Goal: Information Seeking & Learning: Check status

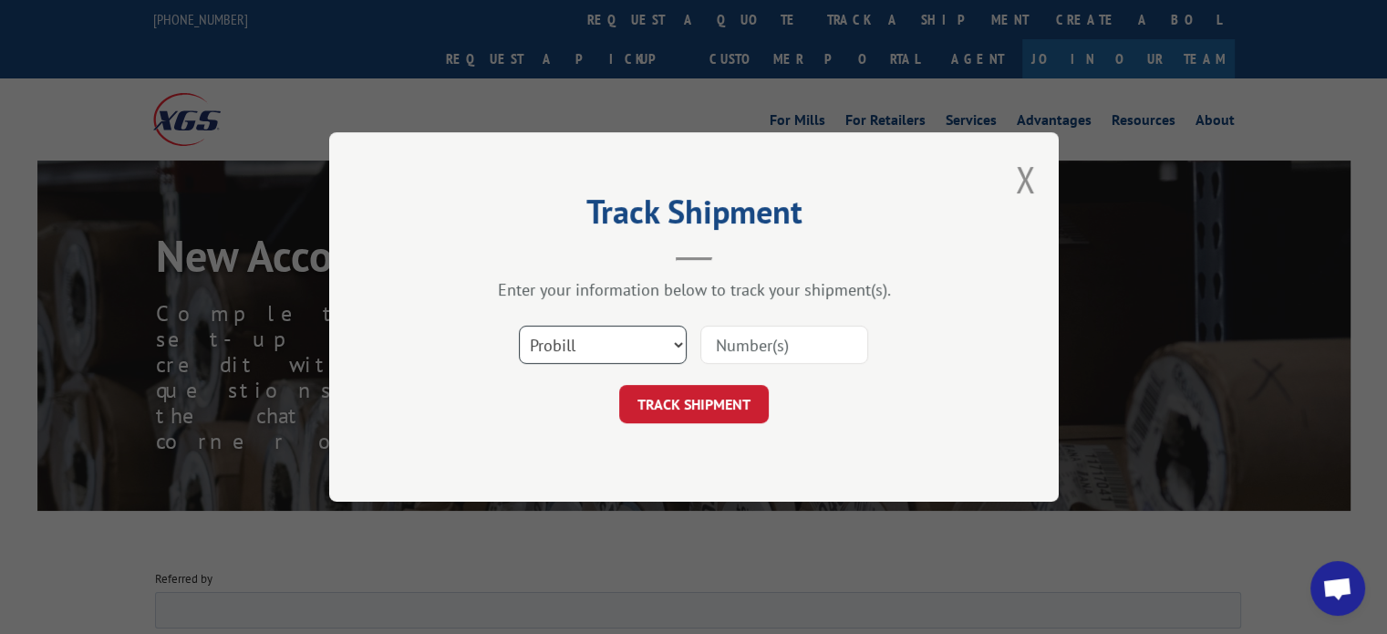
click at [635, 336] on select "Select category... Probill BOL PO" at bounding box center [603, 345] width 168 height 38
click at [674, 331] on select "Select category... Probill BOL PO" at bounding box center [603, 345] width 168 height 38
select select "bol"
click at [519, 326] on select "Select category... Probill BOL PO" at bounding box center [603, 345] width 168 height 38
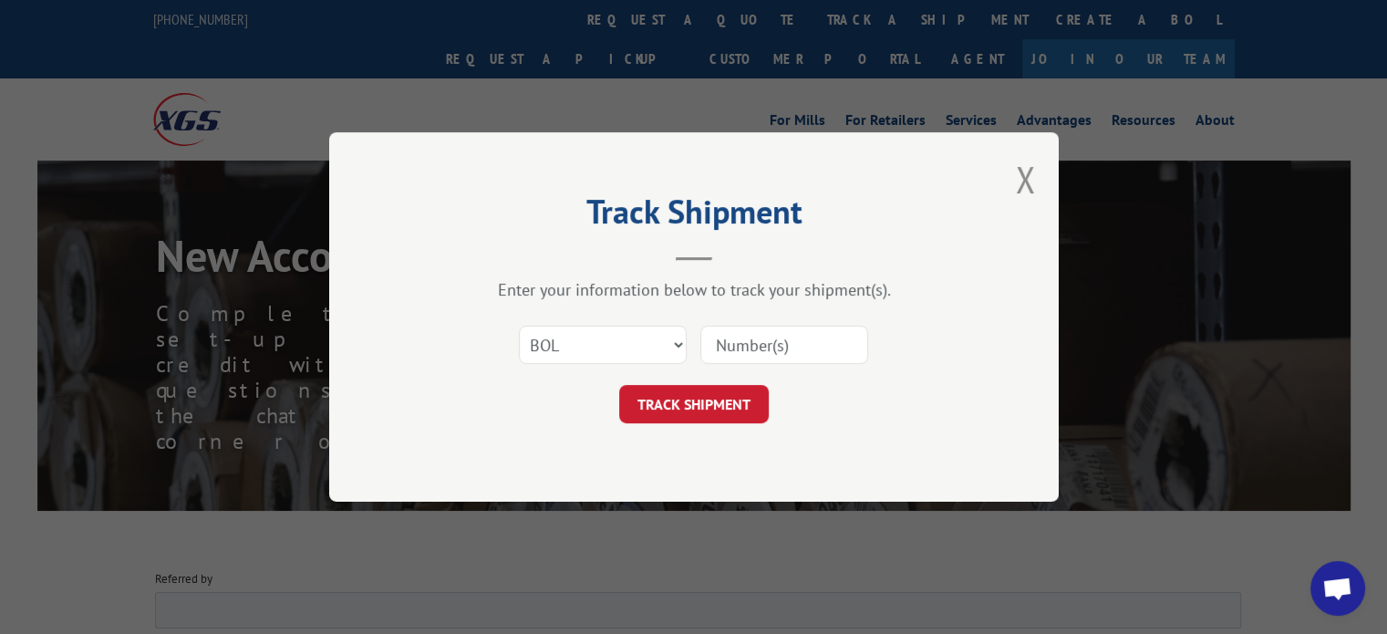
click at [781, 338] on input at bounding box center [784, 345] width 168 height 38
type input "3371153"
click at [704, 397] on button "TRACK SHIPMENT" at bounding box center [694, 404] width 150 height 38
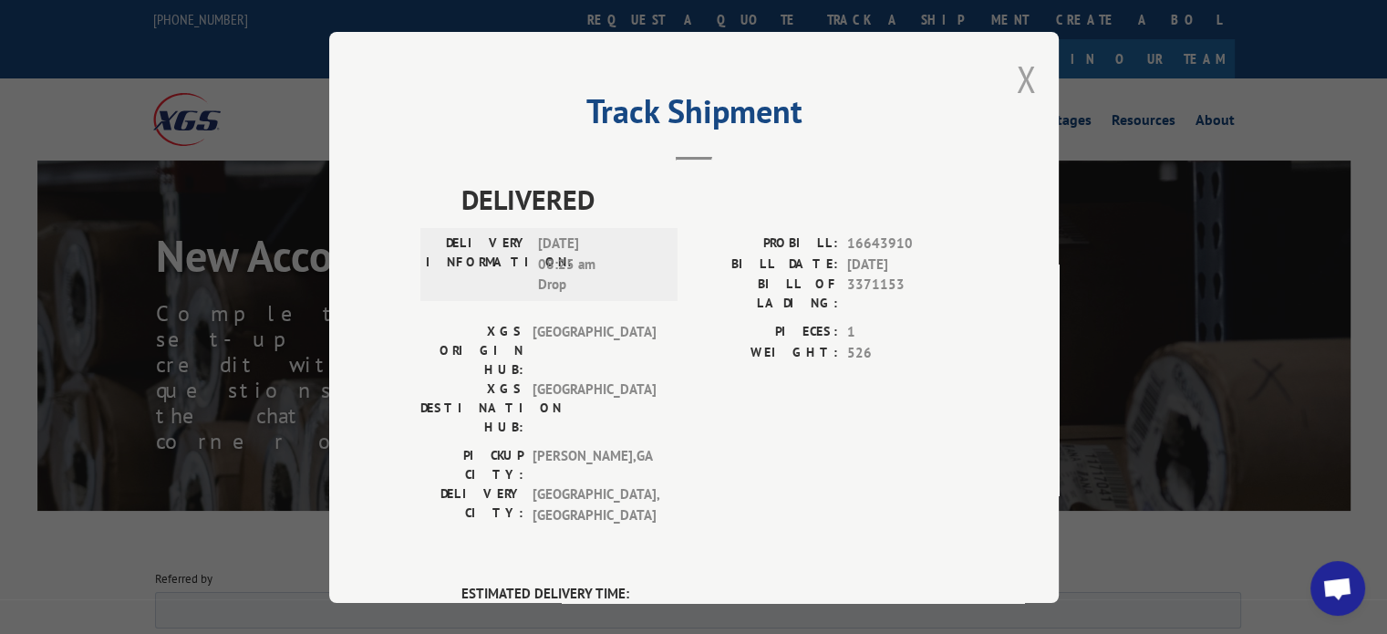
click at [1016, 79] on button "Close modal" at bounding box center [1026, 79] width 20 height 48
